Goal: Task Accomplishment & Management: Complete application form

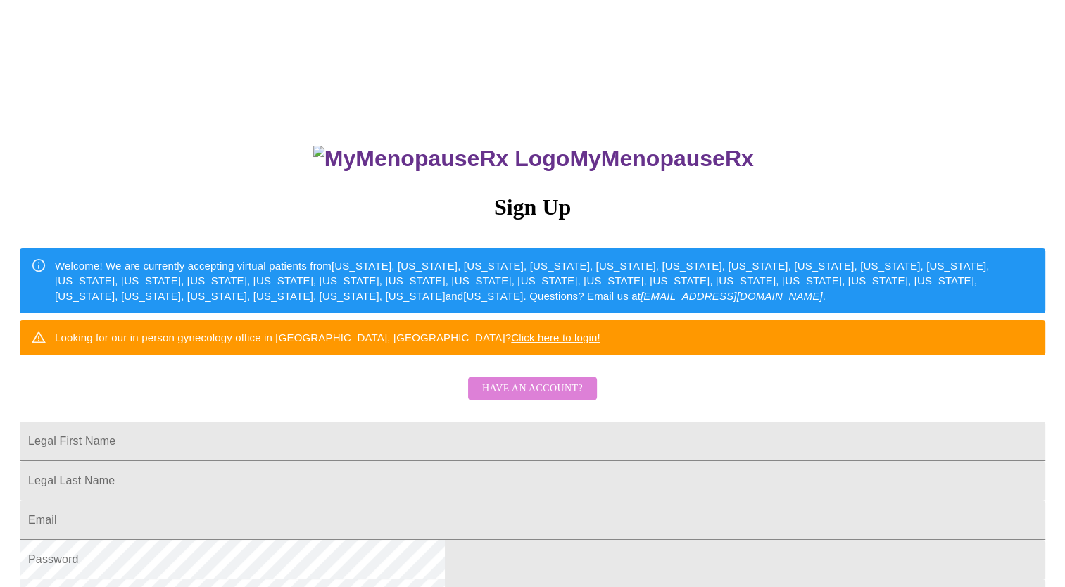
click at [566, 398] on span "Have an account?" at bounding box center [532, 389] width 101 height 18
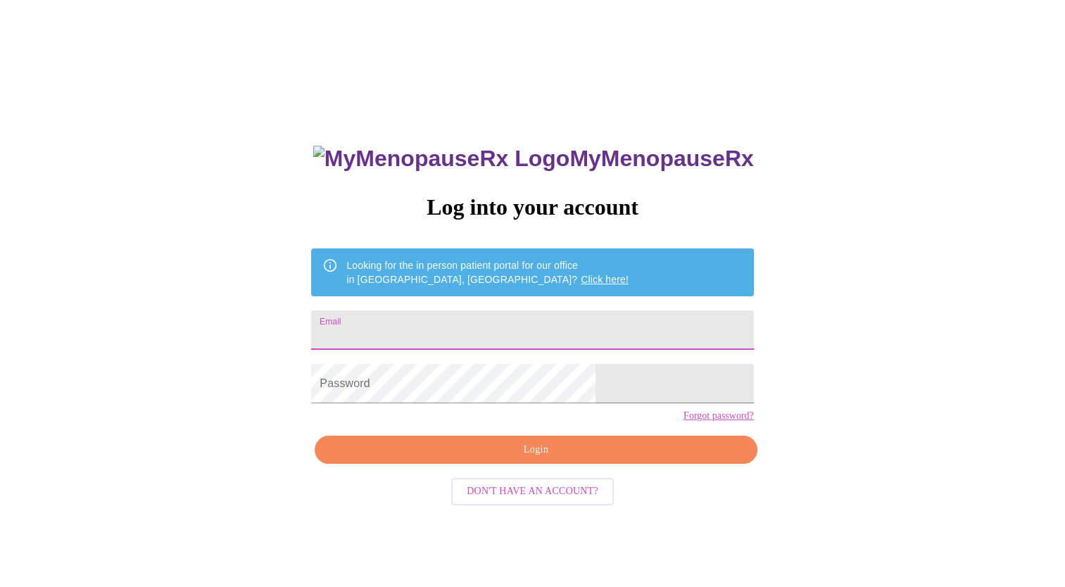
click at [553, 319] on input "Email" at bounding box center [532, 329] width 442 height 39
type input "[EMAIL_ADDRESS][DOMAIN_NAME]"
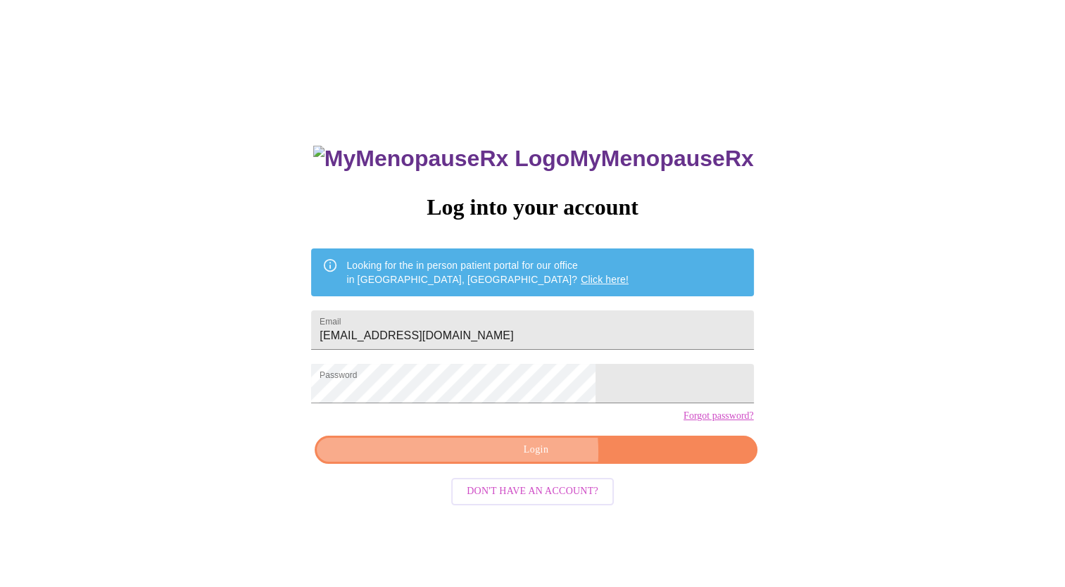
click at [507, 459] on span "Login" at bounding box center [535, 450] width 409 height 18
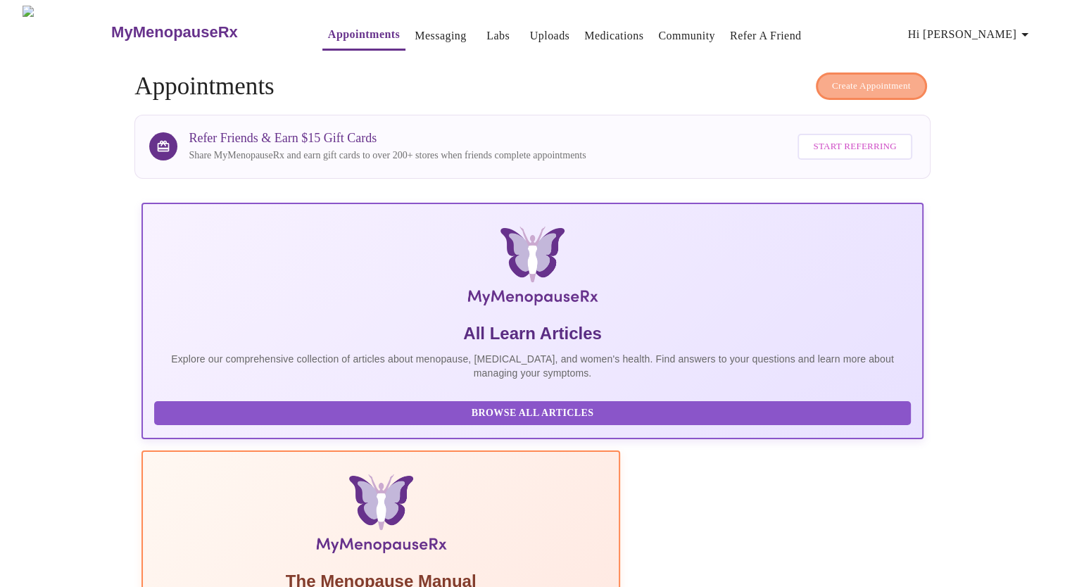
click at [855, 78] on span "Create Appointment" at bounding box center [871, 86] width 79 height 16
click at [1017, 25] on span "Hi [PERSON_NAME]" at bounding box center [970, 35] width 125 height 20
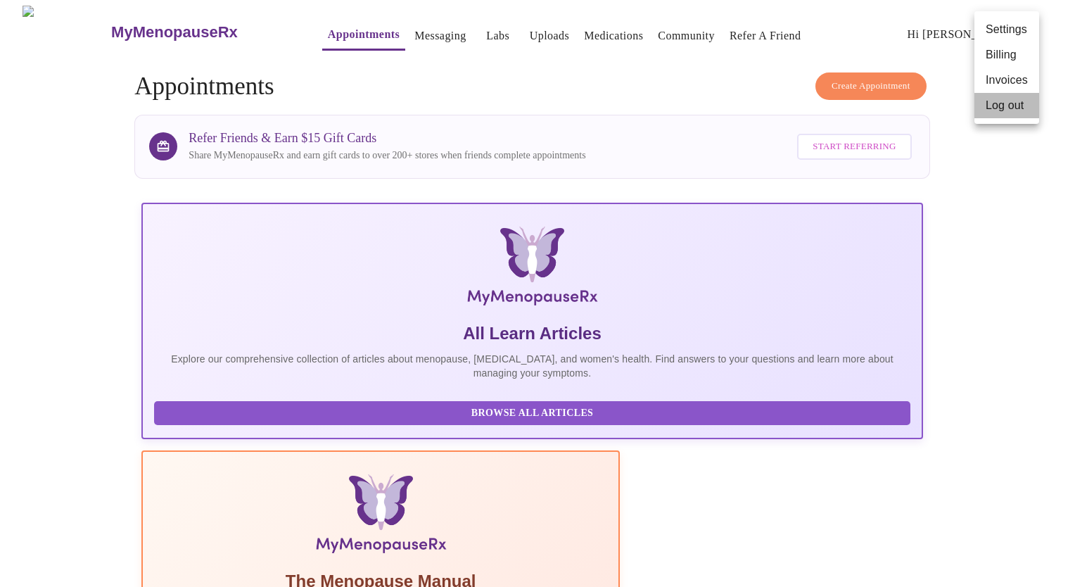
click at [1002, 106] on li "Log out" at bounding box center [1006, 105] width 65 height 25
